Goal: Obtain resource: Obtain resource

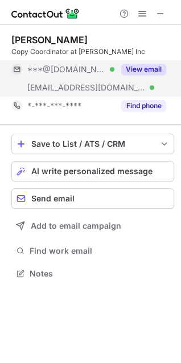
scroll to position [266, 181]
click at [149, 64] on button "View email" at bounding box center [143, 69] width 45 height 11
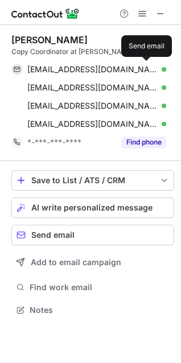
scroll to position [302, 181]
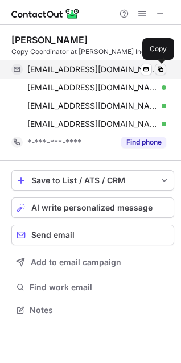
click at [160, 68] on span at bounding box center [160, 69] width 9 height 9
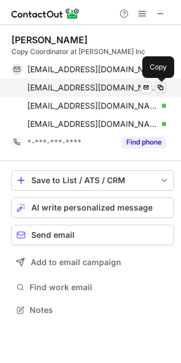
click at [163, 82] on button at bounding box center [160, 87] width 11 height 11
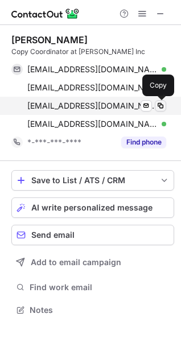
click at [162, 101] on span at bounding box center [160, 105] width 9 height 9
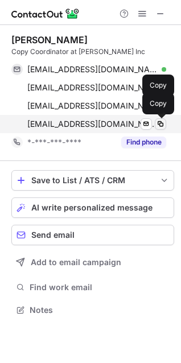
click at [160, 126] on span at bounding box center [160, 123] width 9 height 9
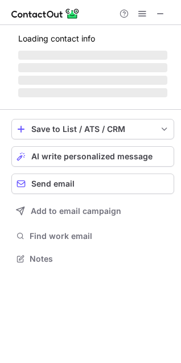
scroll to position [248, 181]
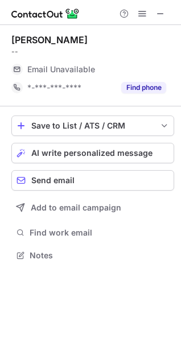
scroll to position [248, 181]
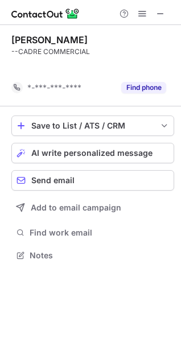
scroll to position [229, 181]
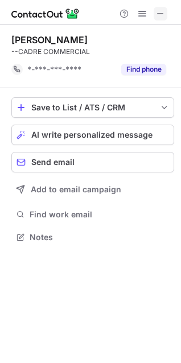
click at [158, 13] on span at bounding box center [160, 13] width 9 height 9
click at [159, 9] on span at bounding box center [160, 13] width 9 height 9
